Goal: Transaction & Acquisition: Purchase product/service

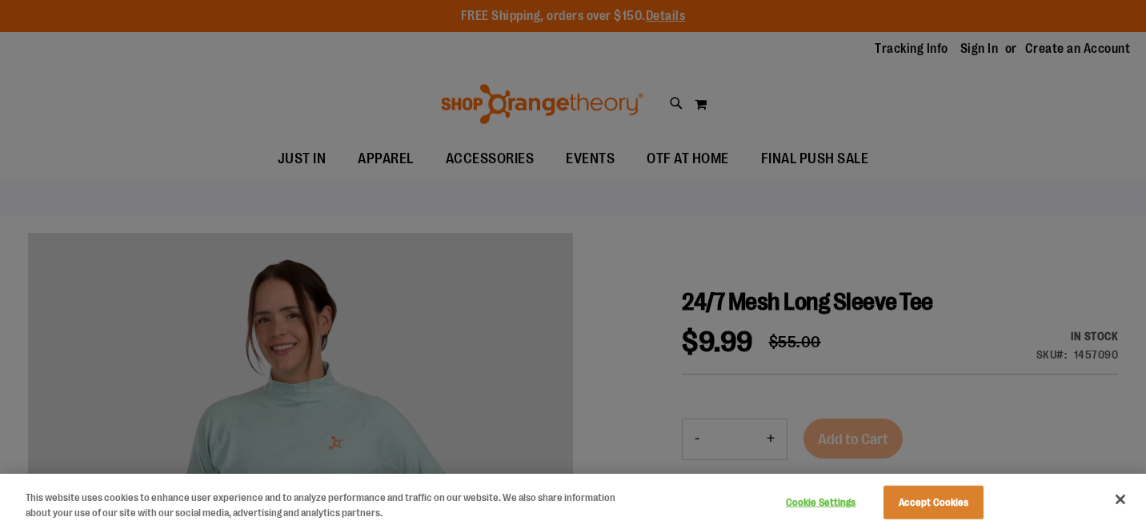
click at [907, 184] on div at bounding box center [573, 264] width 1146 height 529
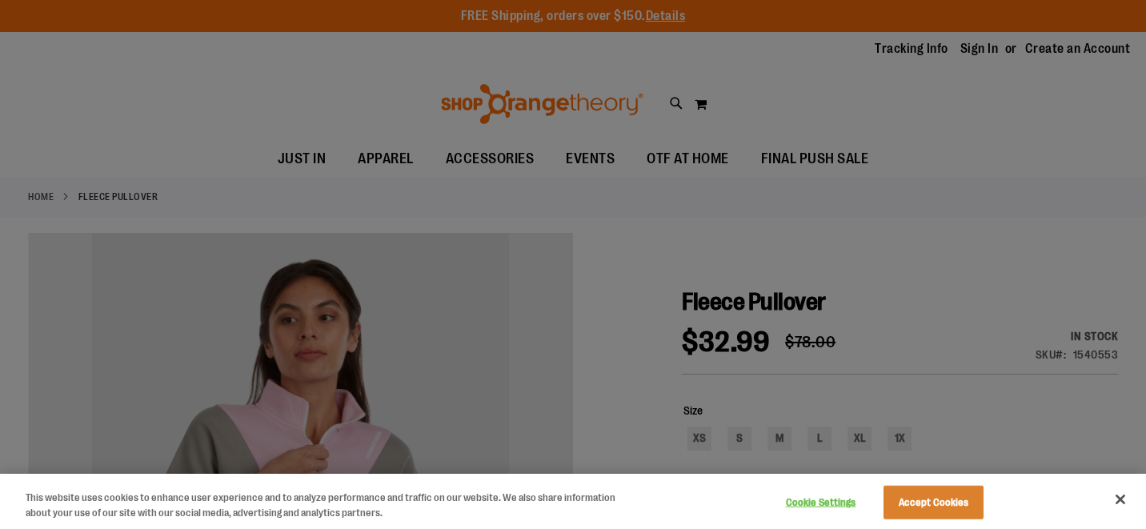
type input "**********"
click at [1121, 502] on button "Close" at bounding box center [1120, 499] width 35 height 35
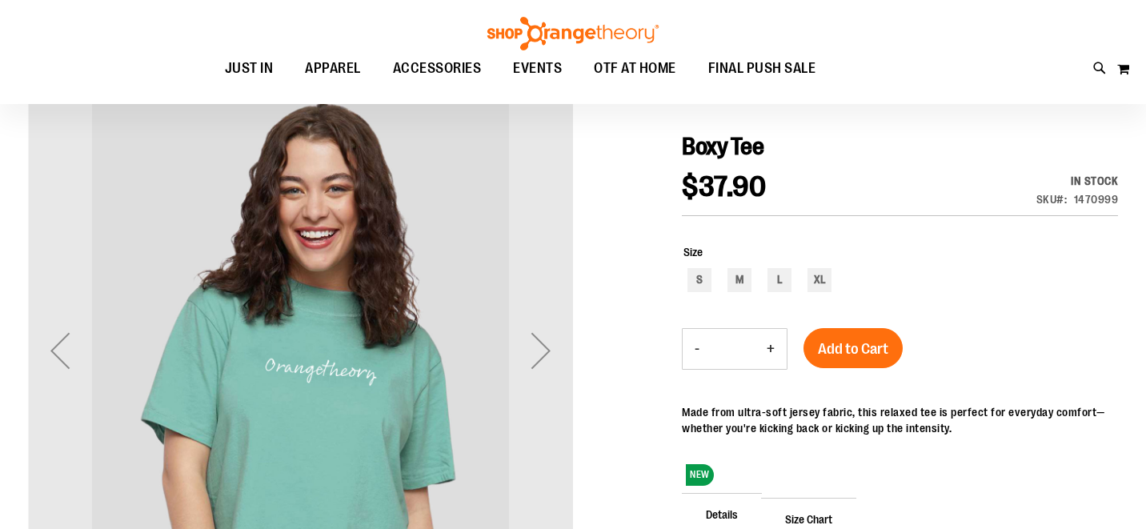
scroll to position [159, 0]
